Goal: Task Accomplishment & Management: Manage account settings

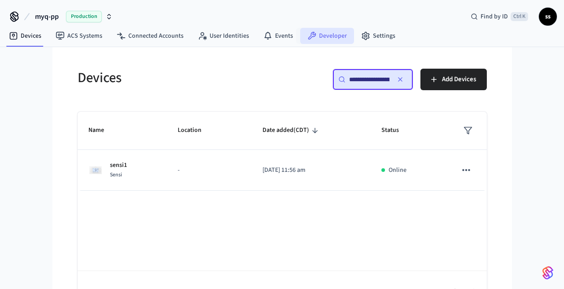
click at [310, 35] on icon at bounding box center [312, 36] width 8 height 8
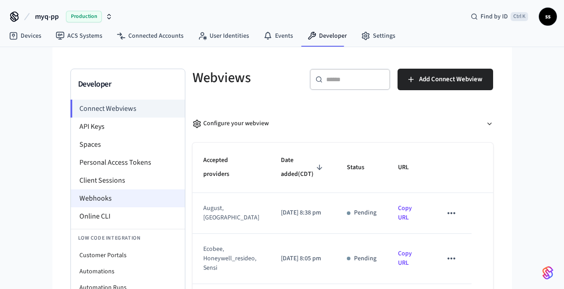
click at [103, 193] on li "Webhooks" at bounding box center [128, 198] width 114 height 18
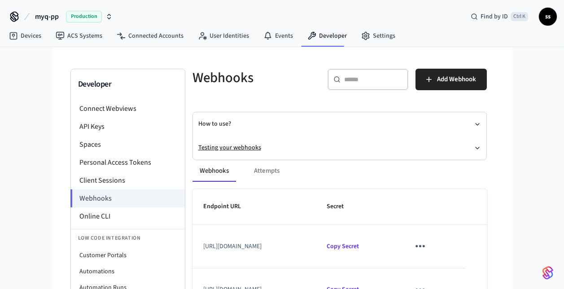
click at [232, 148] on button "Testing your webhooks" at bounding box center [339, 148] width 283 height 24
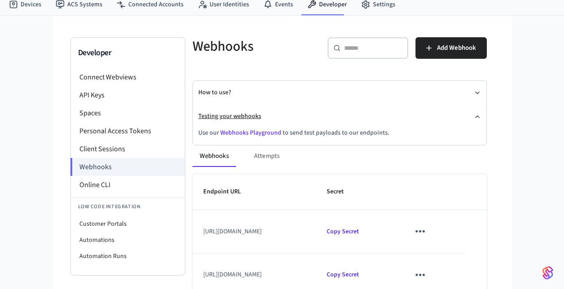
scroll to position [32, 0]
click at [243, 133] on link "Webhooks Playground" at bounding box center [250, 132] width 61 height 9
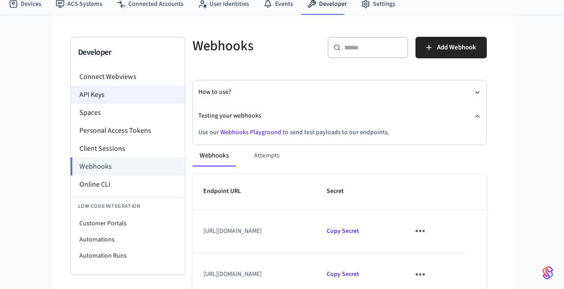
scroll to position [0, 0]
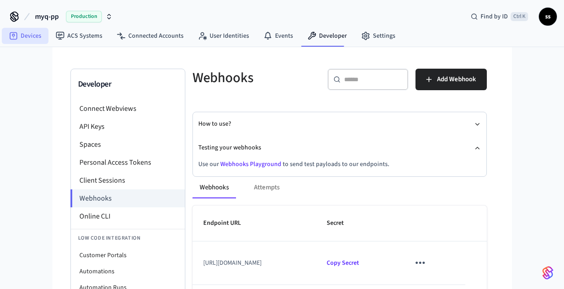
click at [36, 35] on link "Devices" at bounding box center [25, 36] width 47 height 16
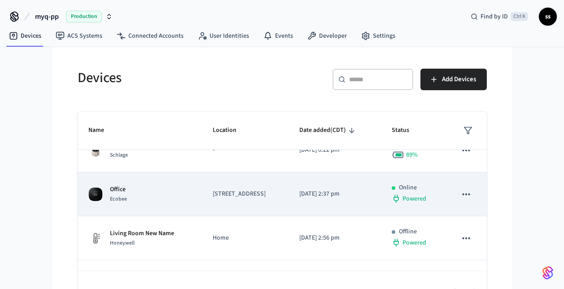
scroll to position [105, 0]
click at [460, 201] on icon "sticky table" at bounding box center [466, 195] width 12 height 12
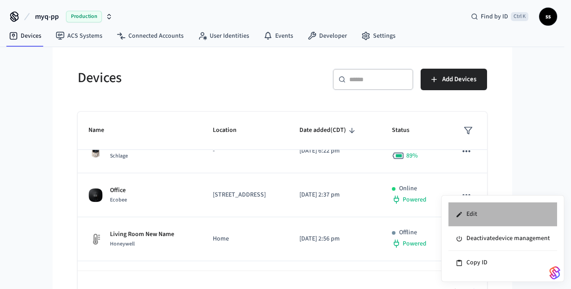
click at [468, 214] on li "Edit" at bounding box center [502, 214] width 109 height 24
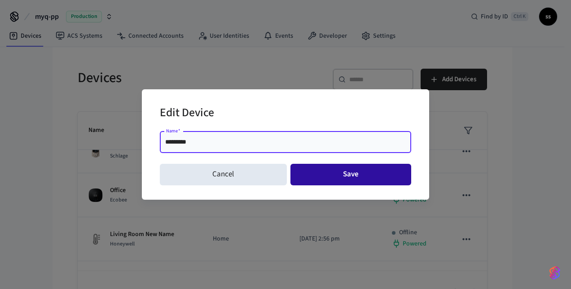
type input "*********"
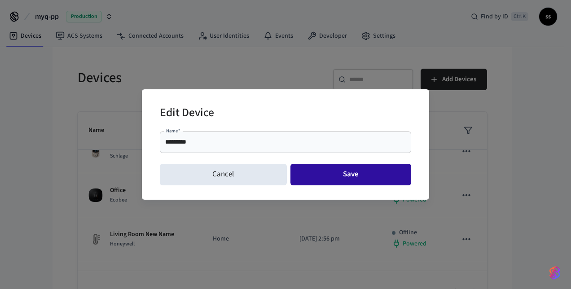
click at [332, 174] on button "Save" at bounding box center [350, 175] width 121 height 22
